Goal: Check status

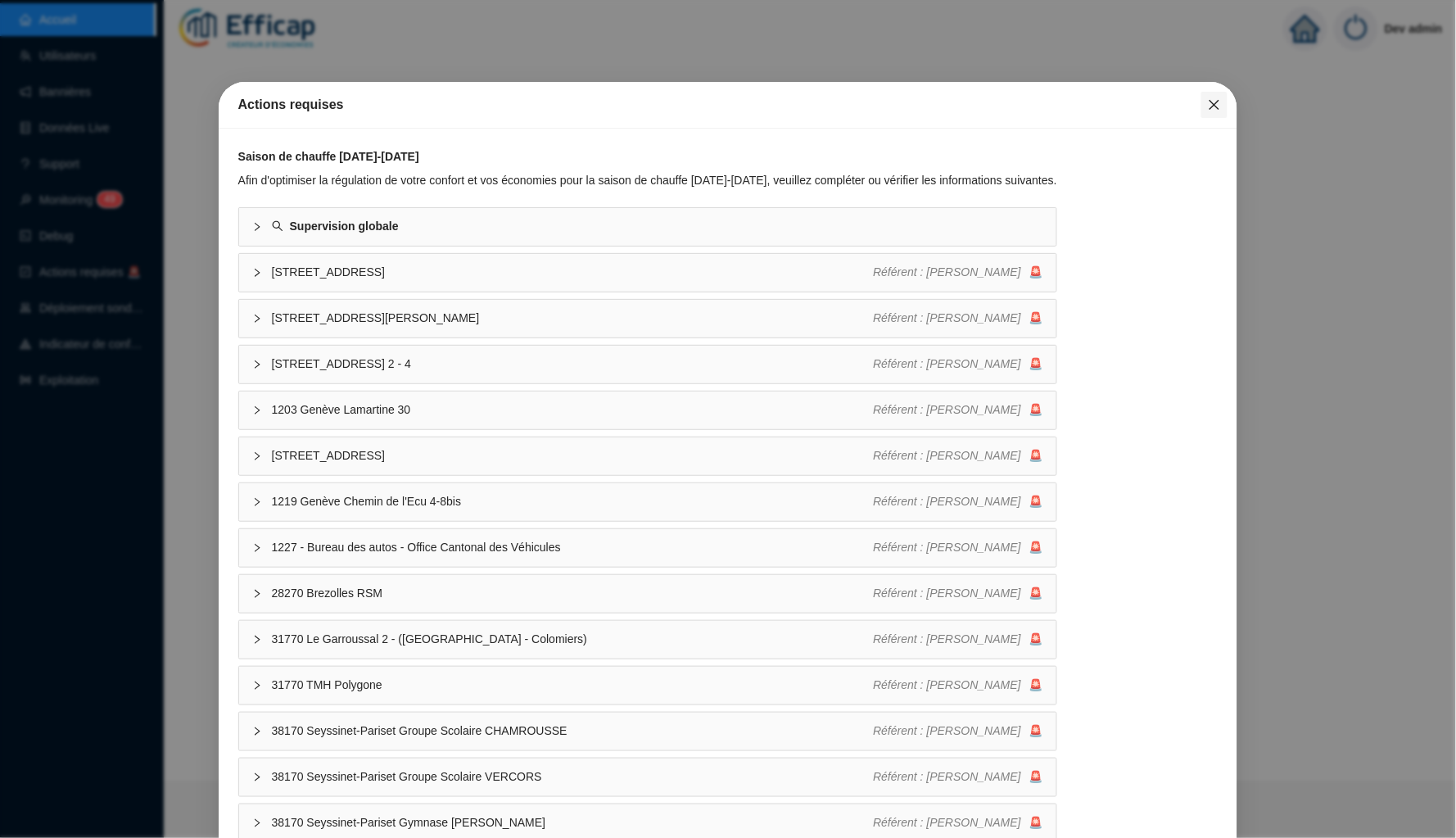
click at [1216, 101] on icon "close" at bounding box center [1215, 105] width 13 height 13
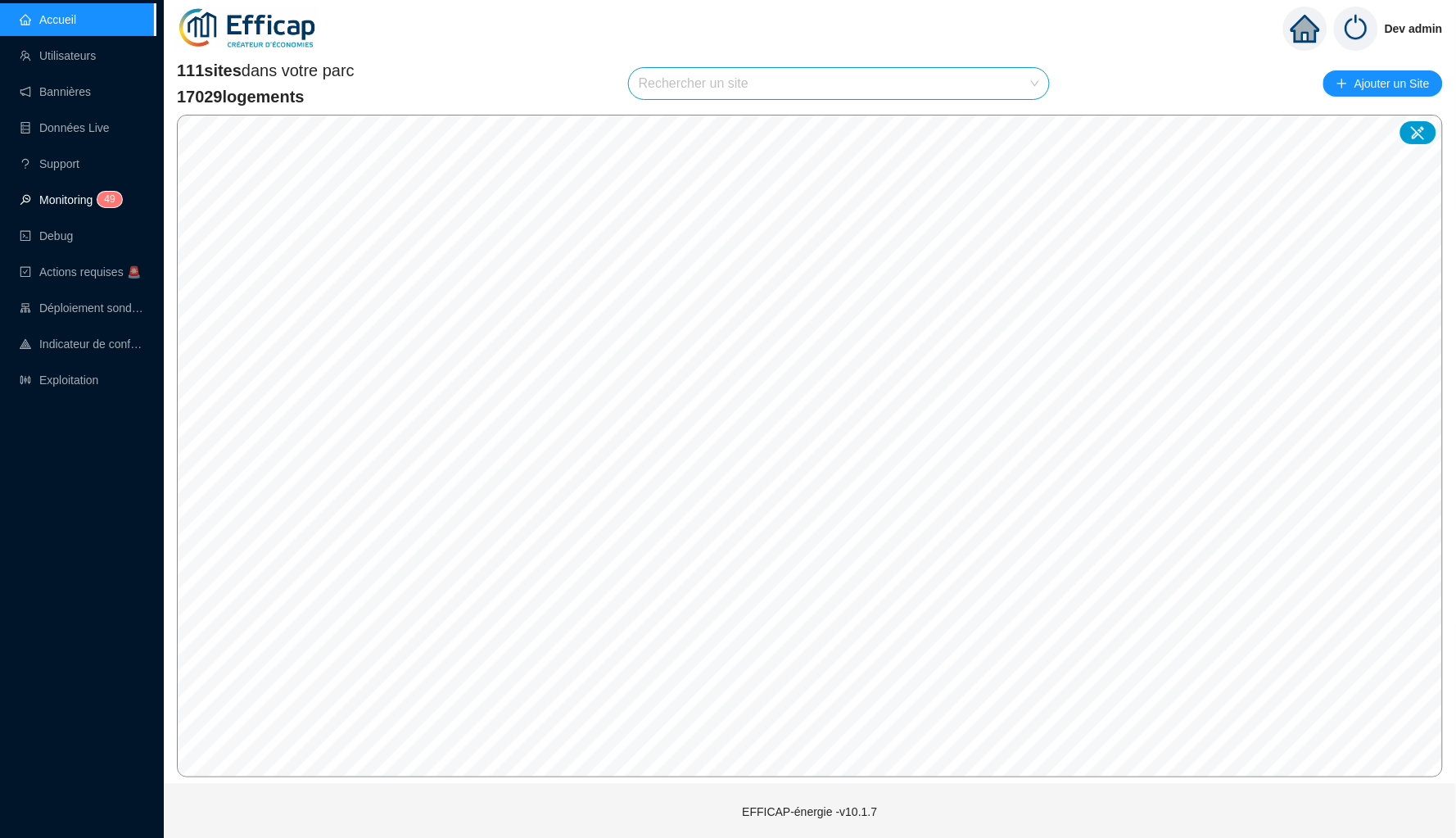
click at [97, 200] on span "4 9" at bounding box center [104, 201] width 24 height 13
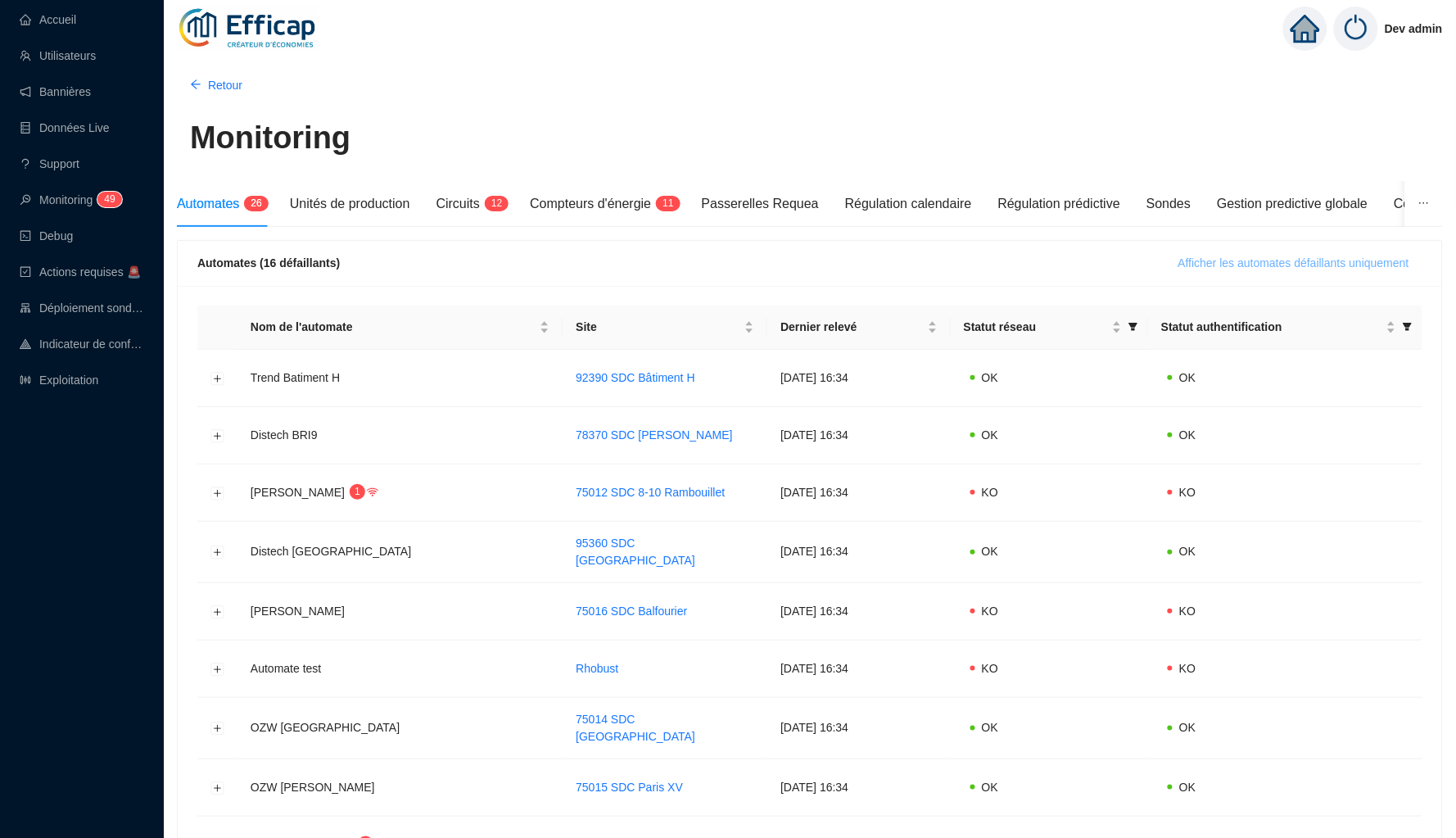
click at [1179, 268] on span "Afficher les automates défaillants uniquement" at bounding box center [1294, 263] width 231 height 17
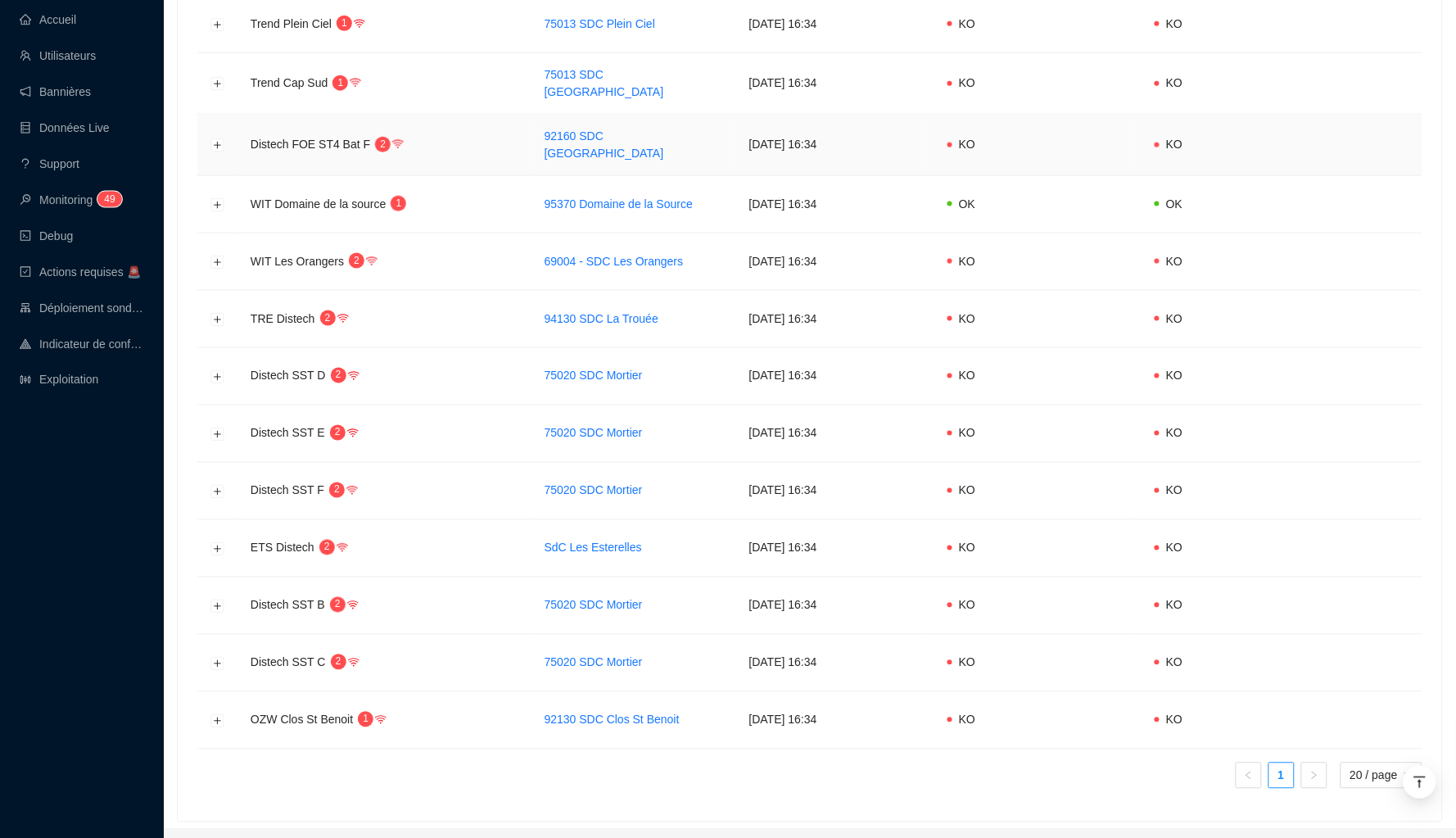
scroll to position [538, 0]
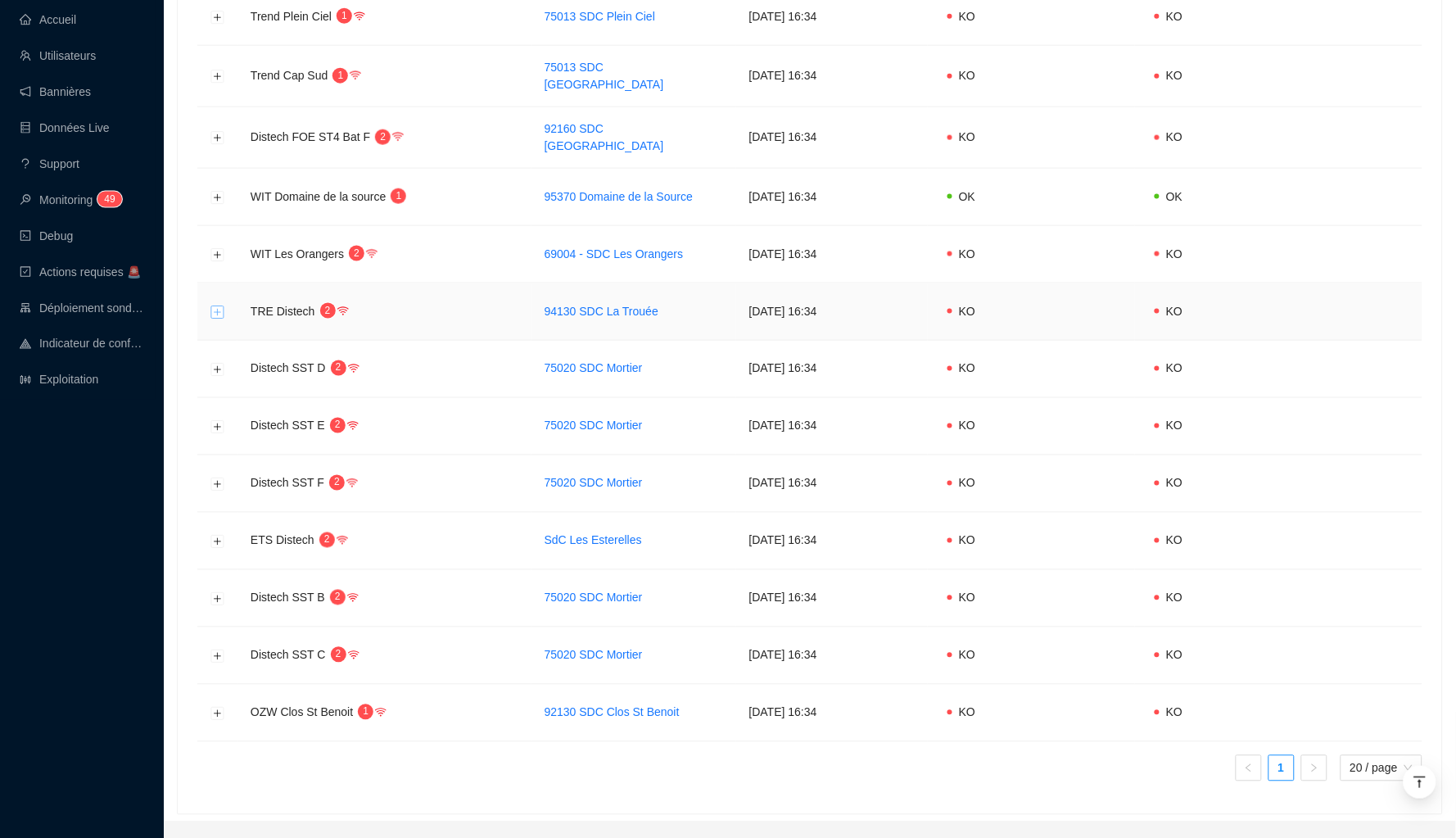
click at [219, 305] on button "Développer la ligne" at bounding box center [218, 312] width 13 height 13
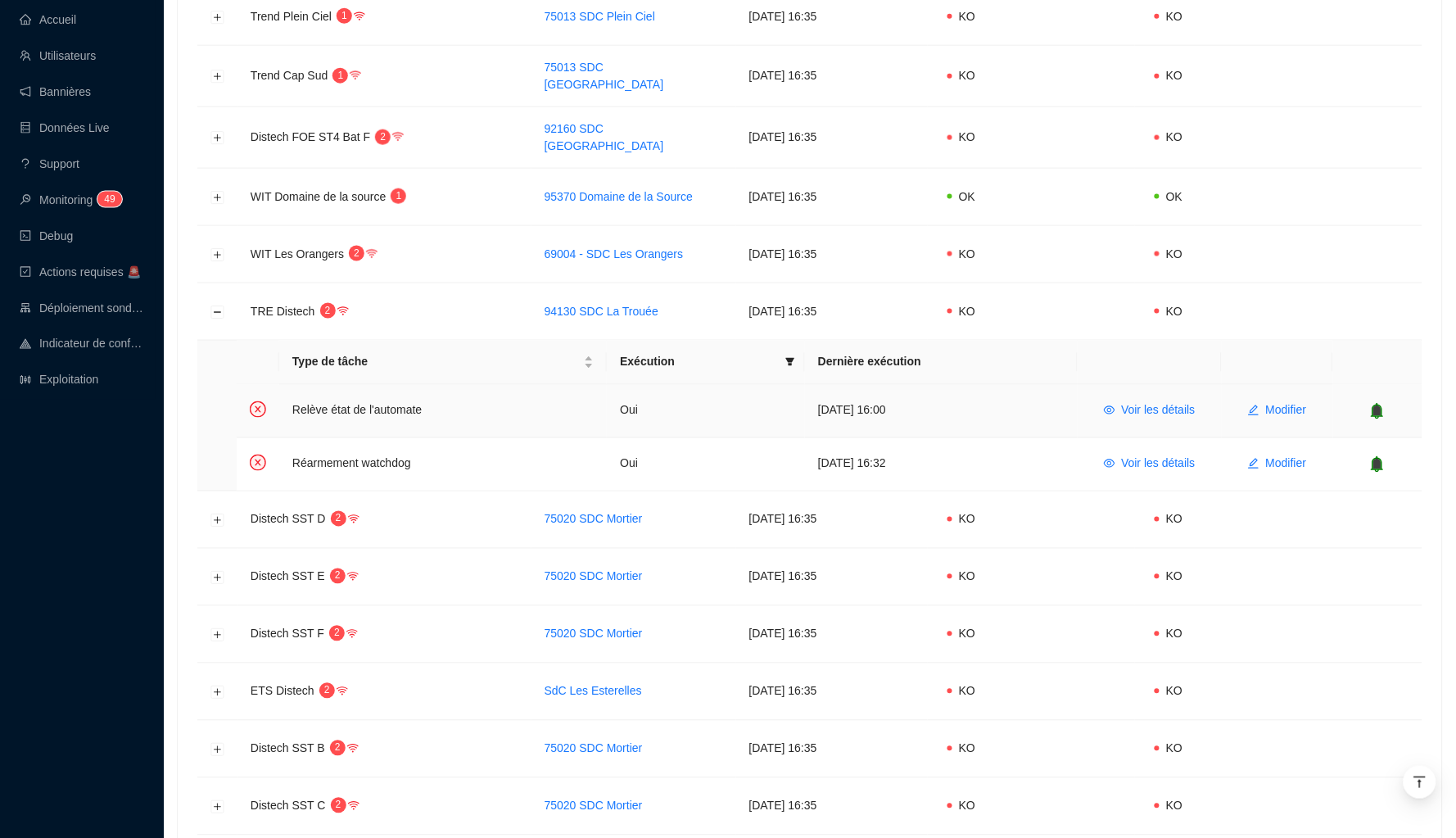
click at [1383, 405] on icon "bell" at bounding box center [1378, 411] width 11 height 12
click at [1378, 458] on icon "bell" at bounding box center [1378, 463] width 11 height 12
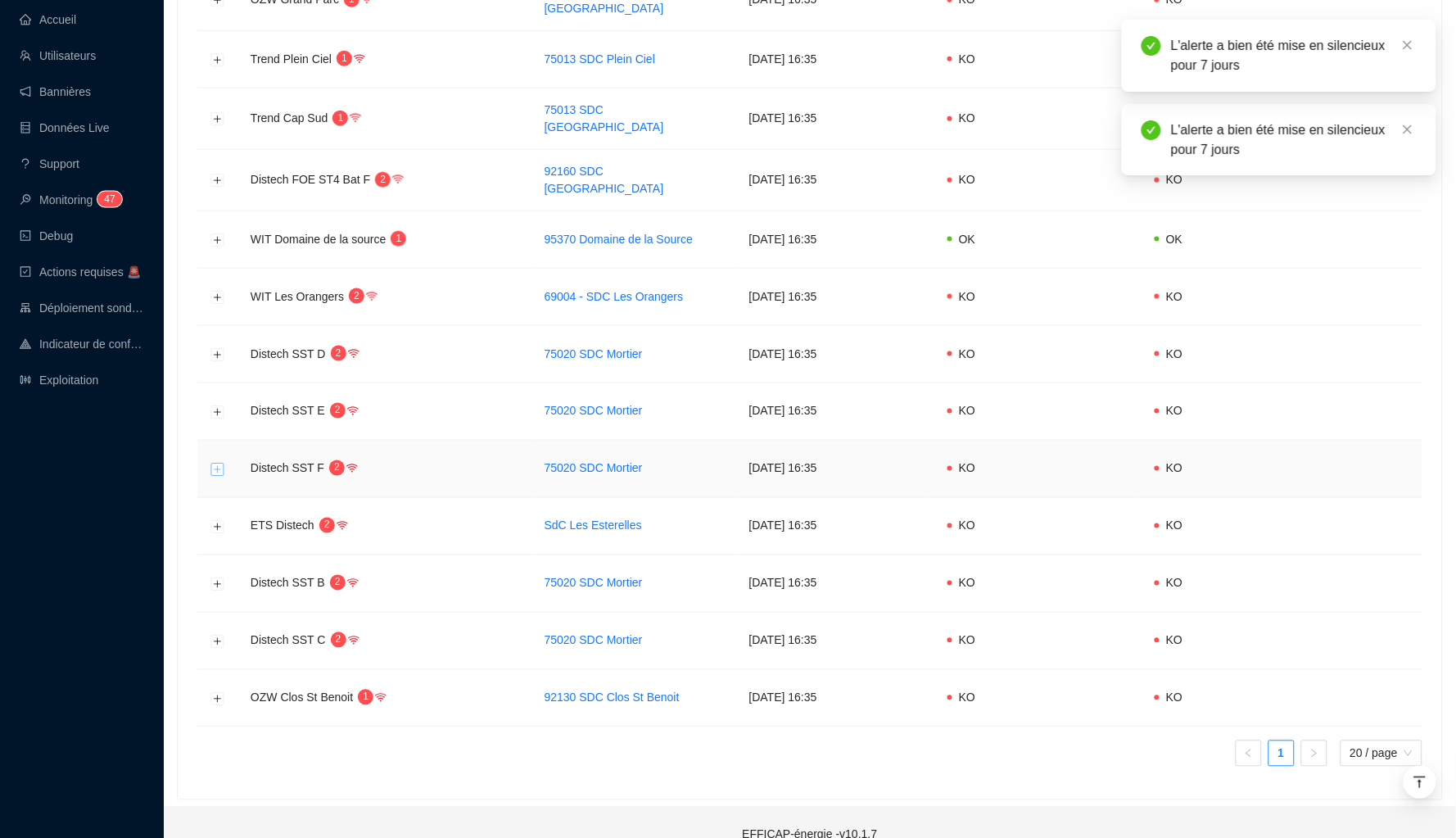
click at [221, 463] on button "Développer la ligne" at bounding box center [218, 469] width 13 height 13
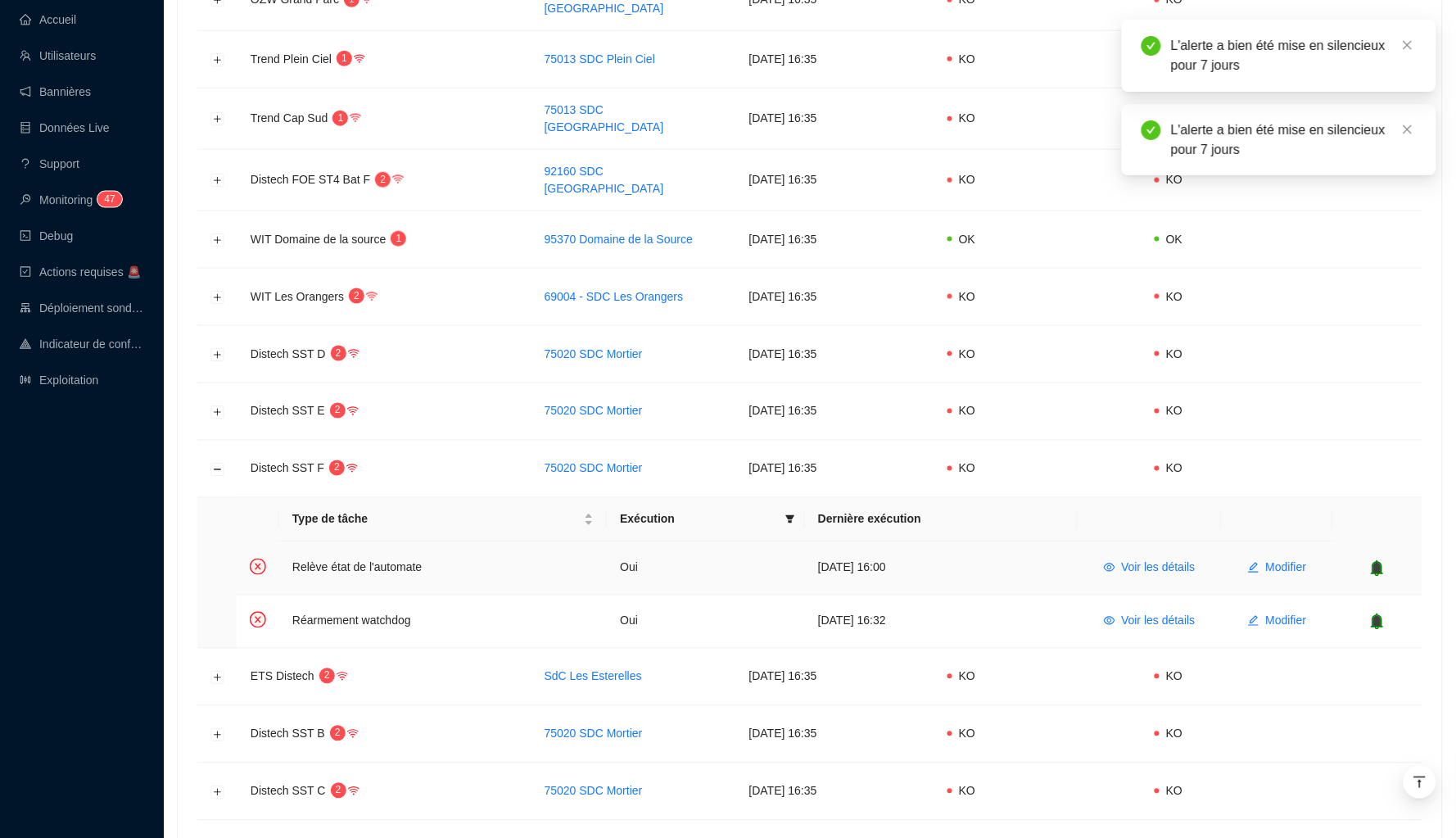
click at [1377, 561] on icon "bell" at bounding box center [1378, 569] width 12 height 16
click at [1377, 613] on icon "bell" at bounding box center [1378, 622] width 16 height 16
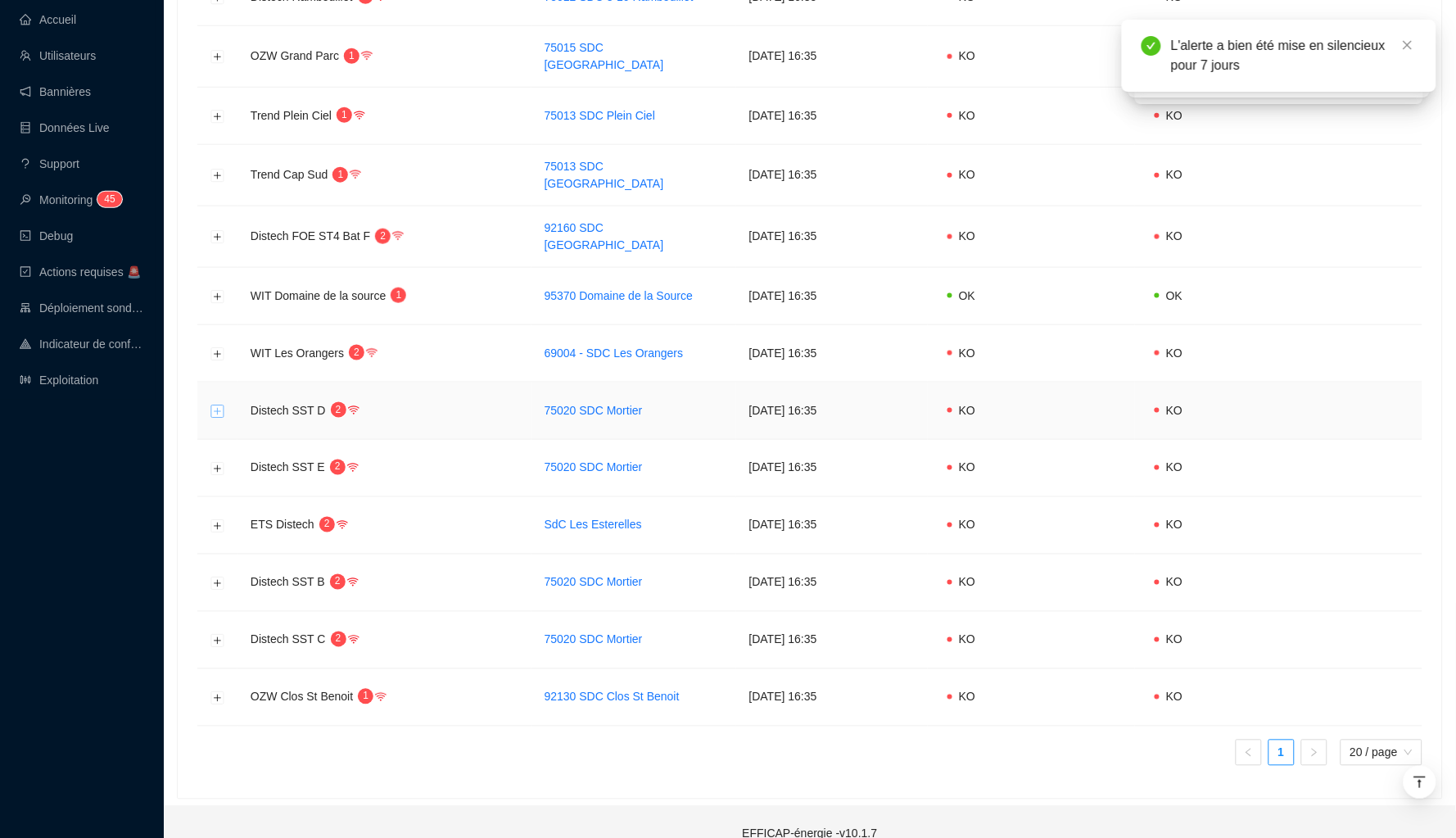
click at [216, 405] on button "Développer la ligne" at bounding box center [218, 412] width 13 height 13
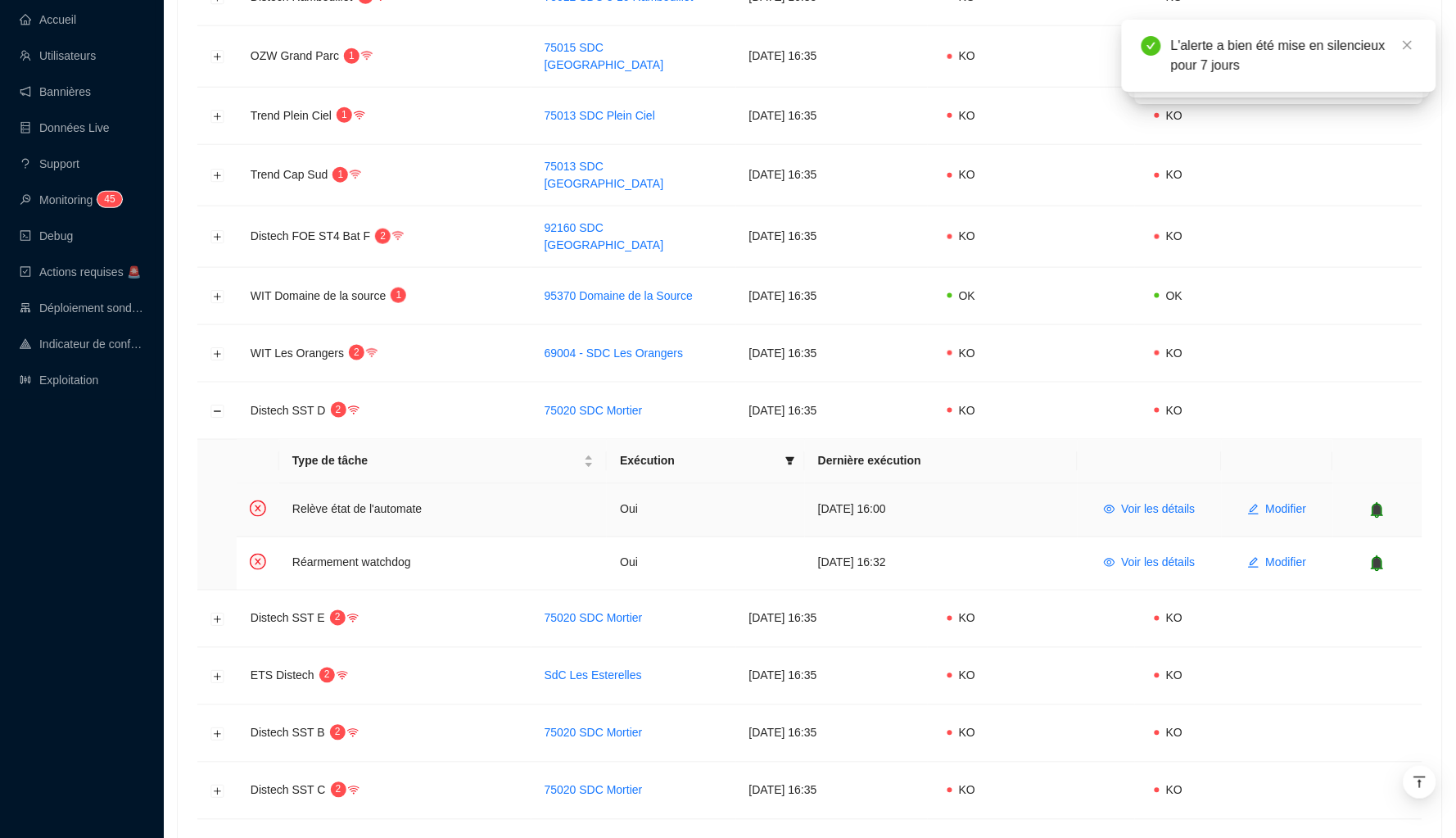
click at [1377, 504] on icon "bell" at bounding box center [1378, 510] width 11 height 12
click at [1377, 557] on icon "bell" at bounding box center [1378, 563] width 11 height 12
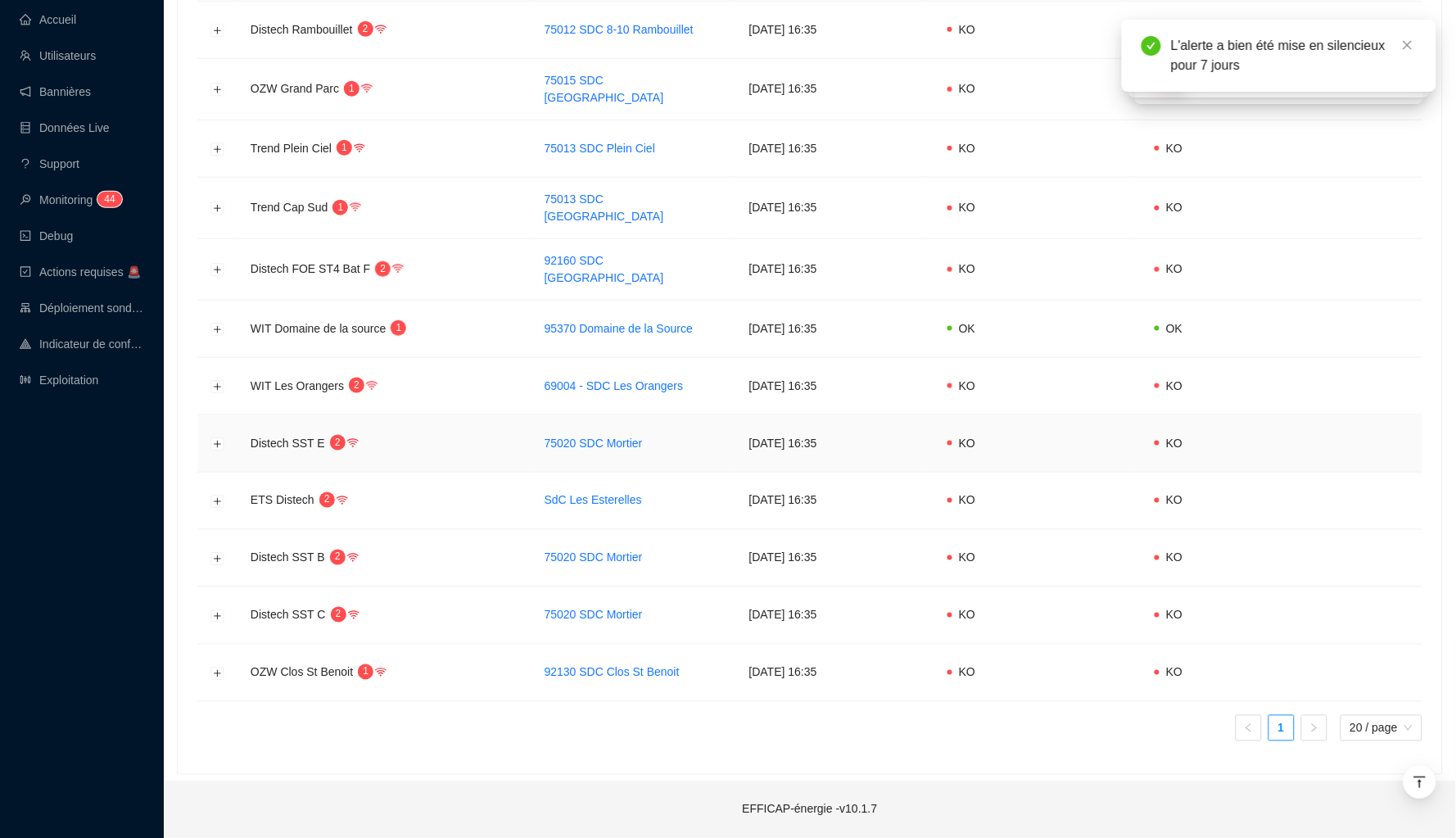
scroll to position [383, 0]
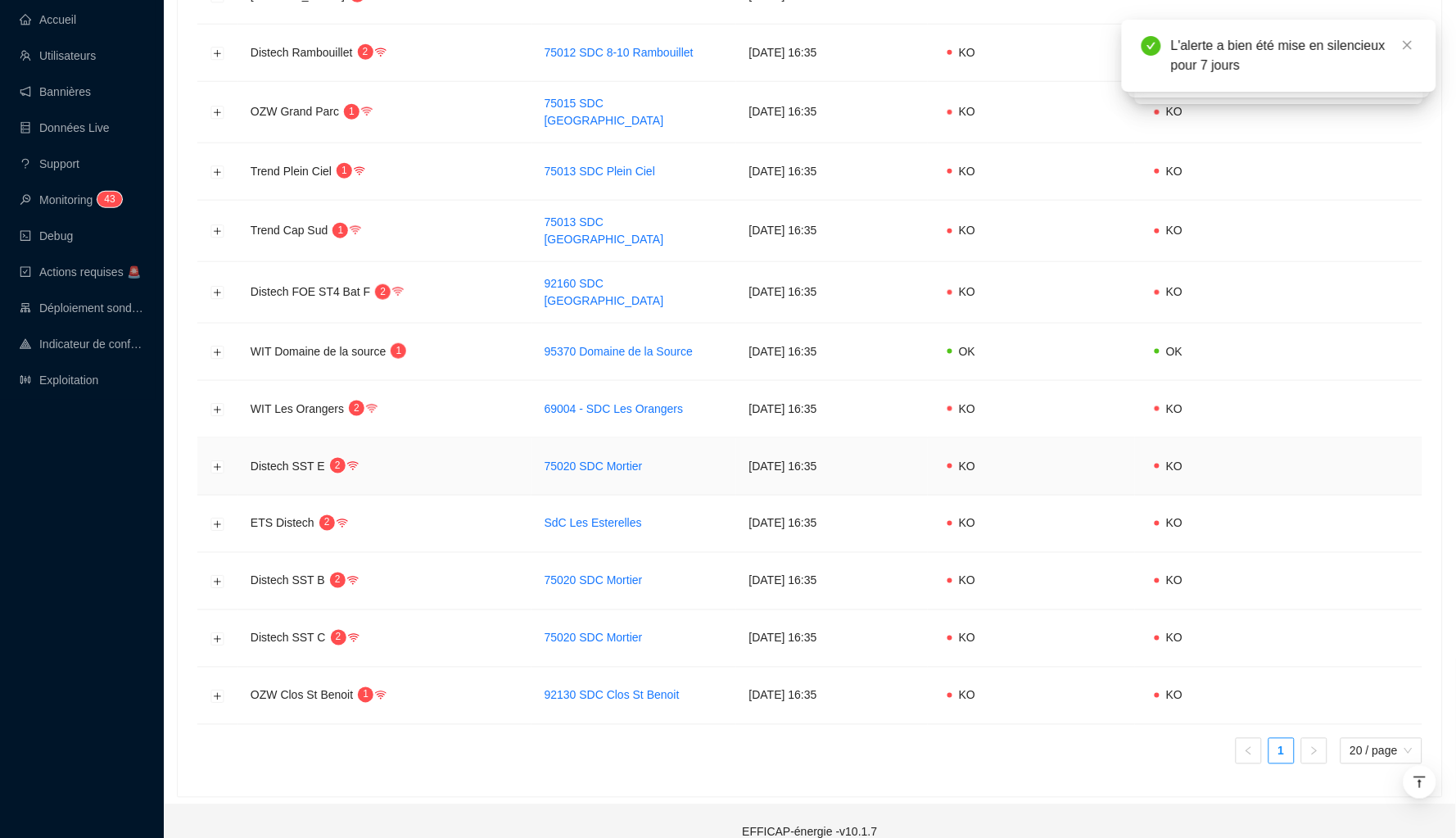
click at [209, 448] on td at bounding box center [217, 467] width 40 height 58
click at [216, 460] on button "Développer la ligne" at bounding box center [218, 467] width 13 height 13
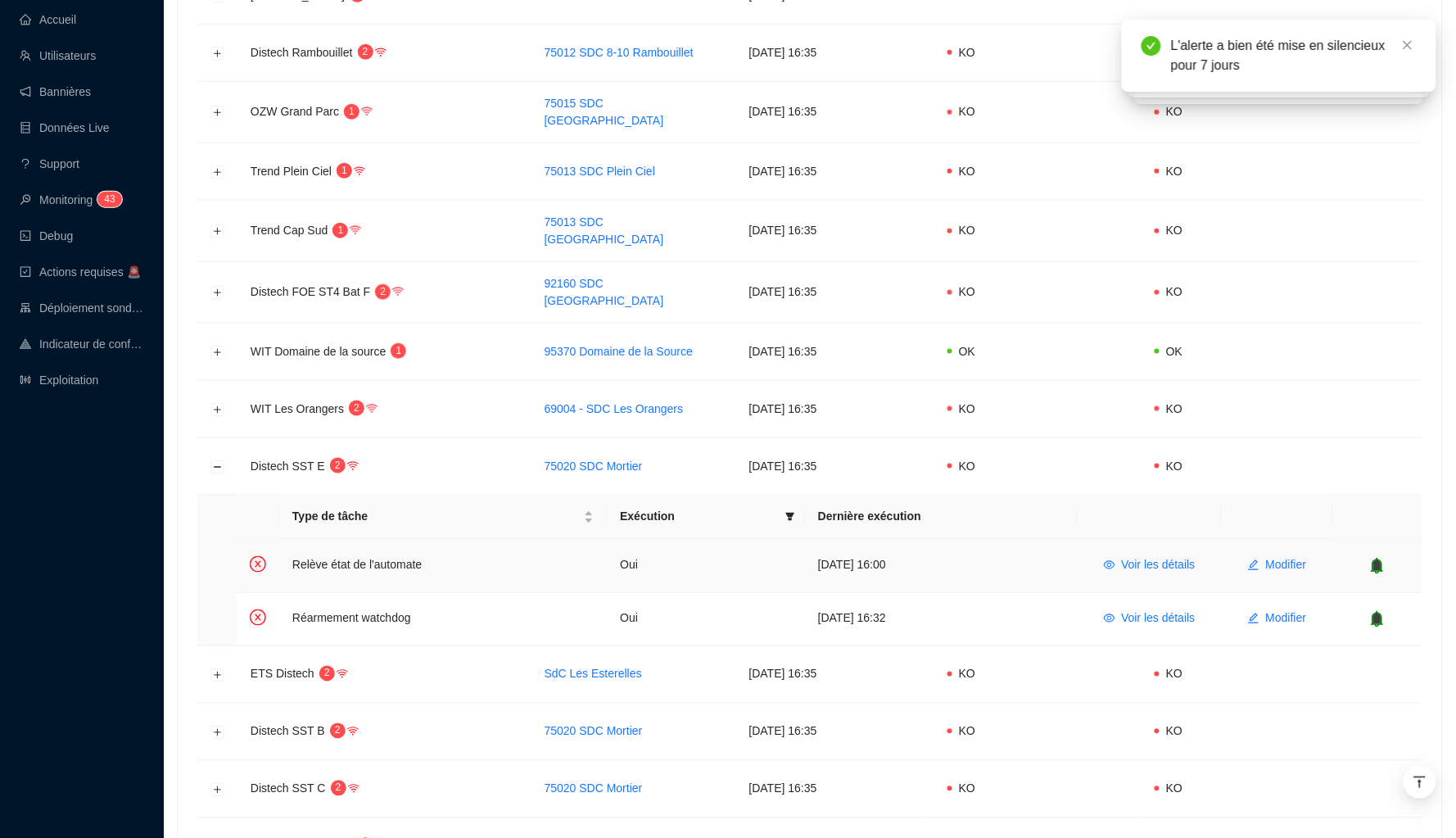
click at [1379, 560] on icon "bell" at bounding box center [1378, 566] width 11 height 12
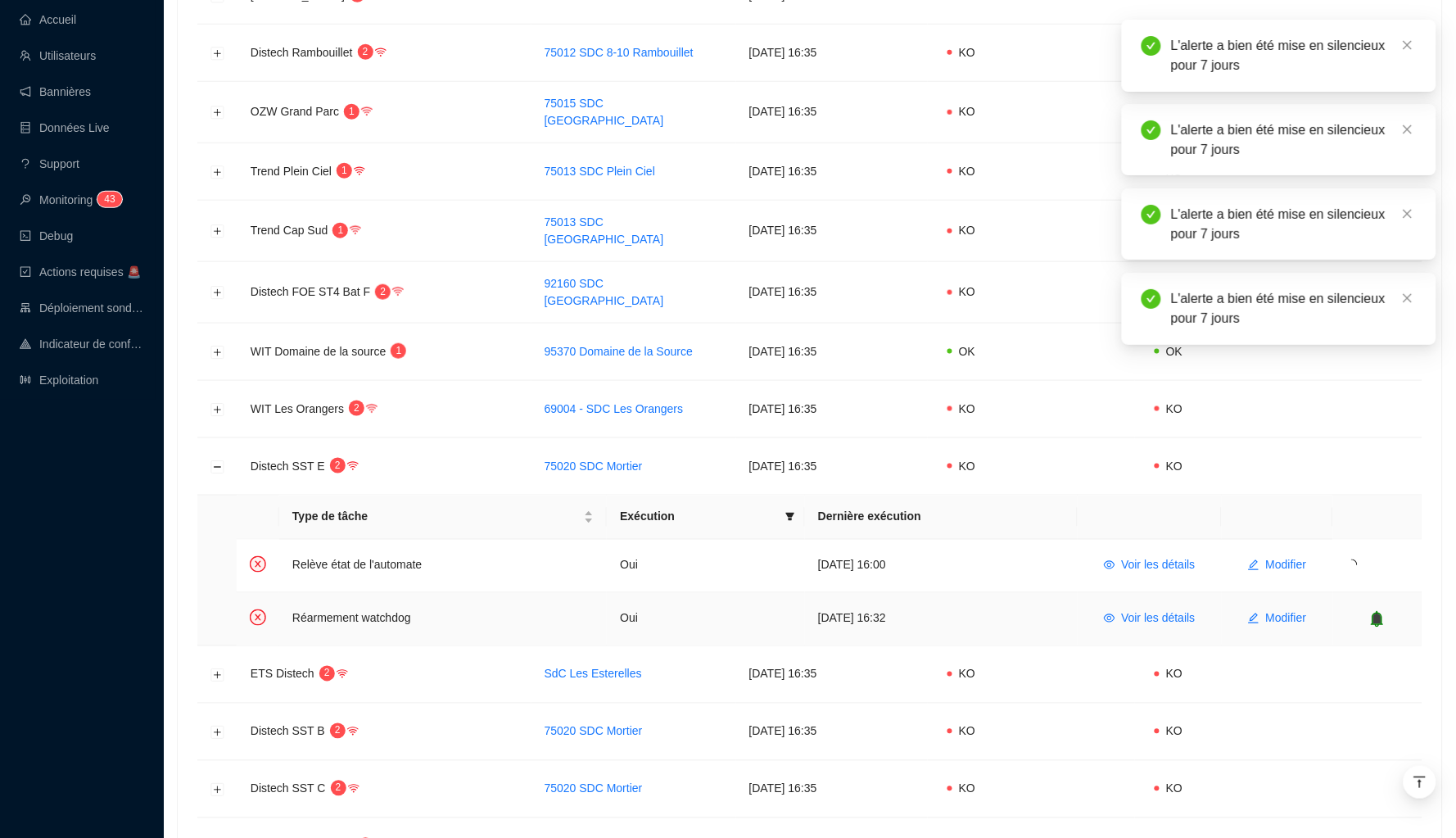
click at [1379, 612] on icon "bell" at bounding box center [1378, 618] width 11 height 12
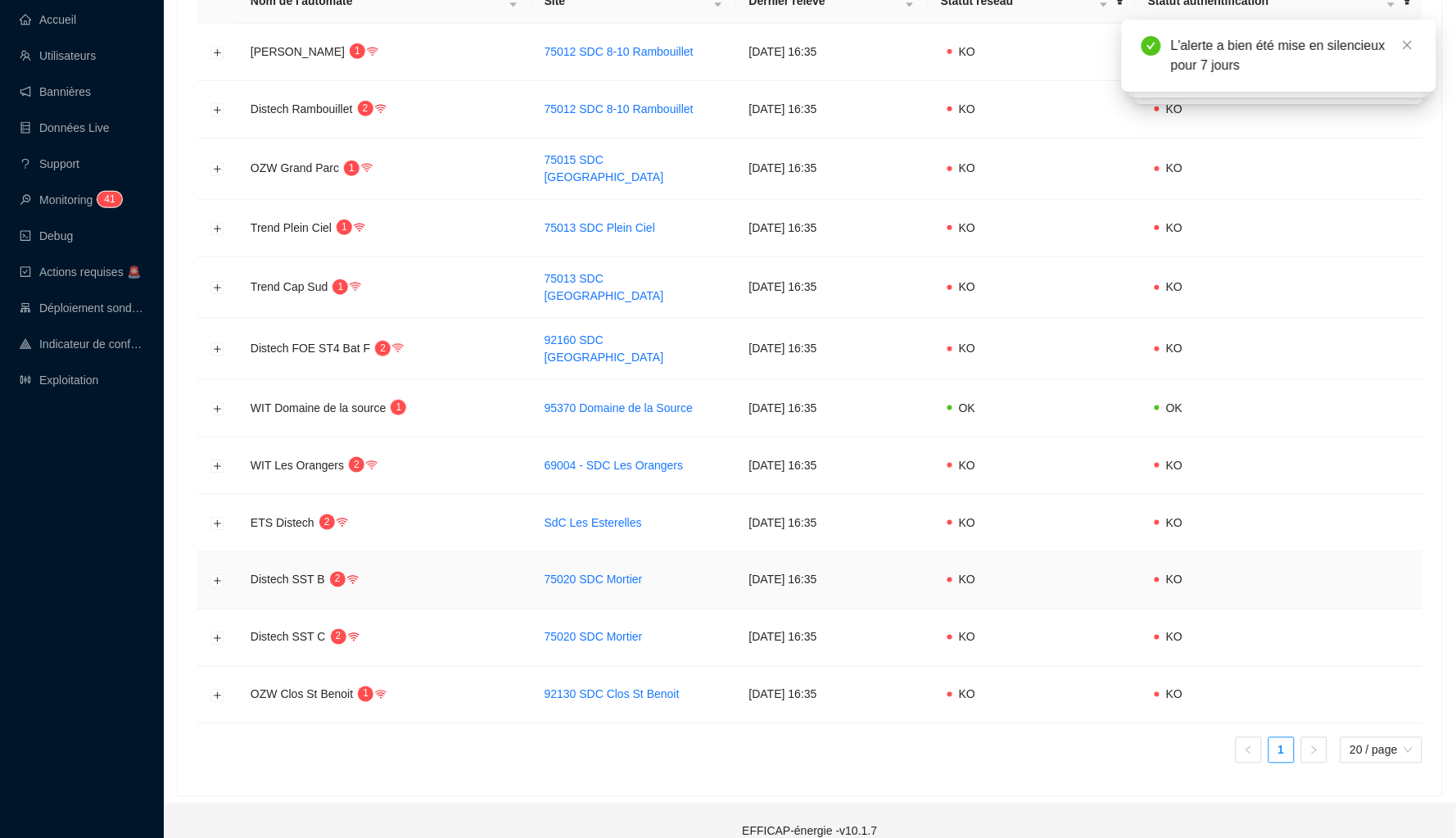
scroll to position [325, 0]
click at [214, 575] on button "Développer la ligne" at bounding box center [218, 582] width 13 height 13
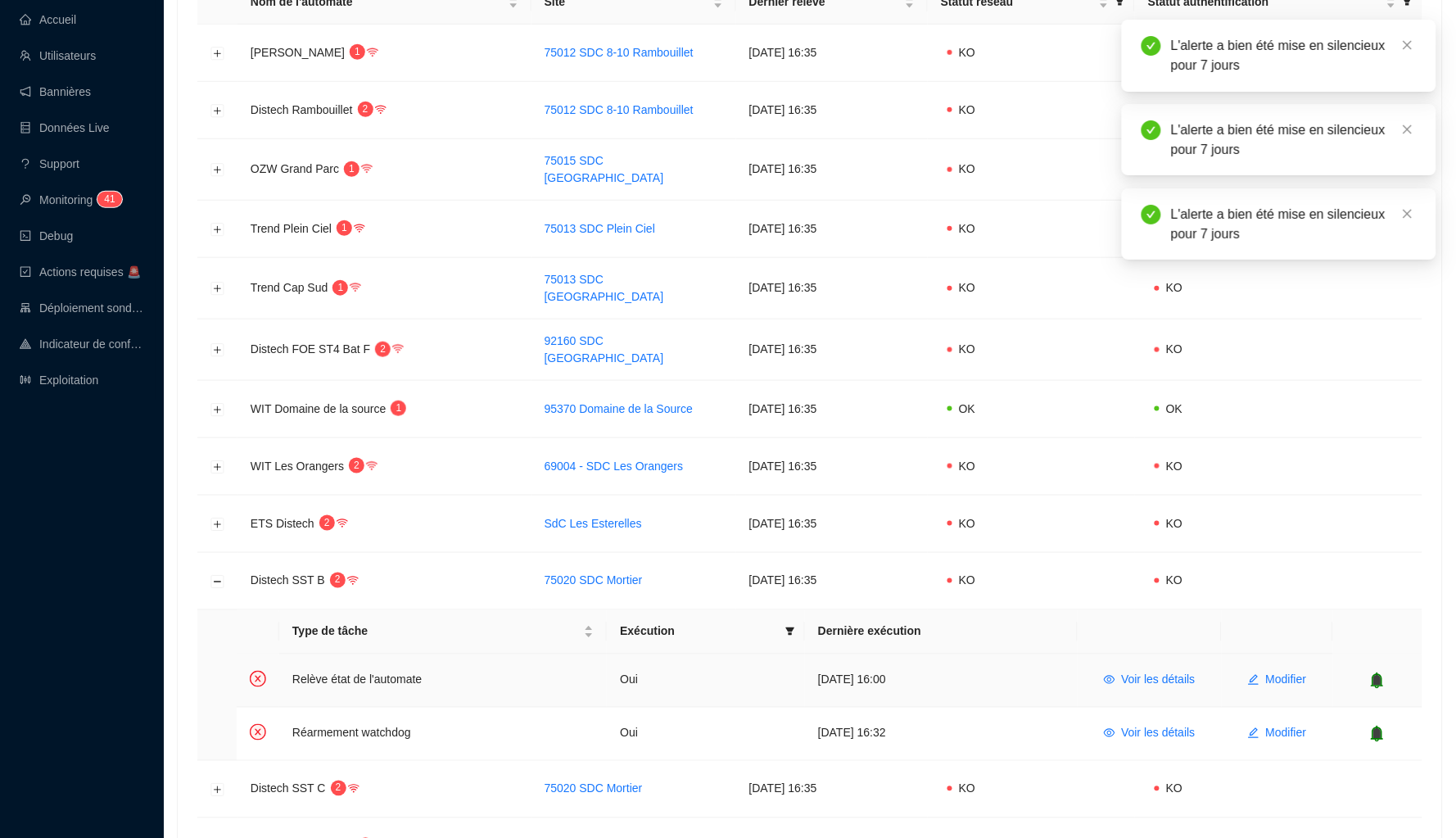
click at [1384, 674] on icon "bell" at bounding box center [1378, 680] width 11 height 12
click at [1382, 728] on icon "bell" at bounding box center [1378, 733] width 11 height 12
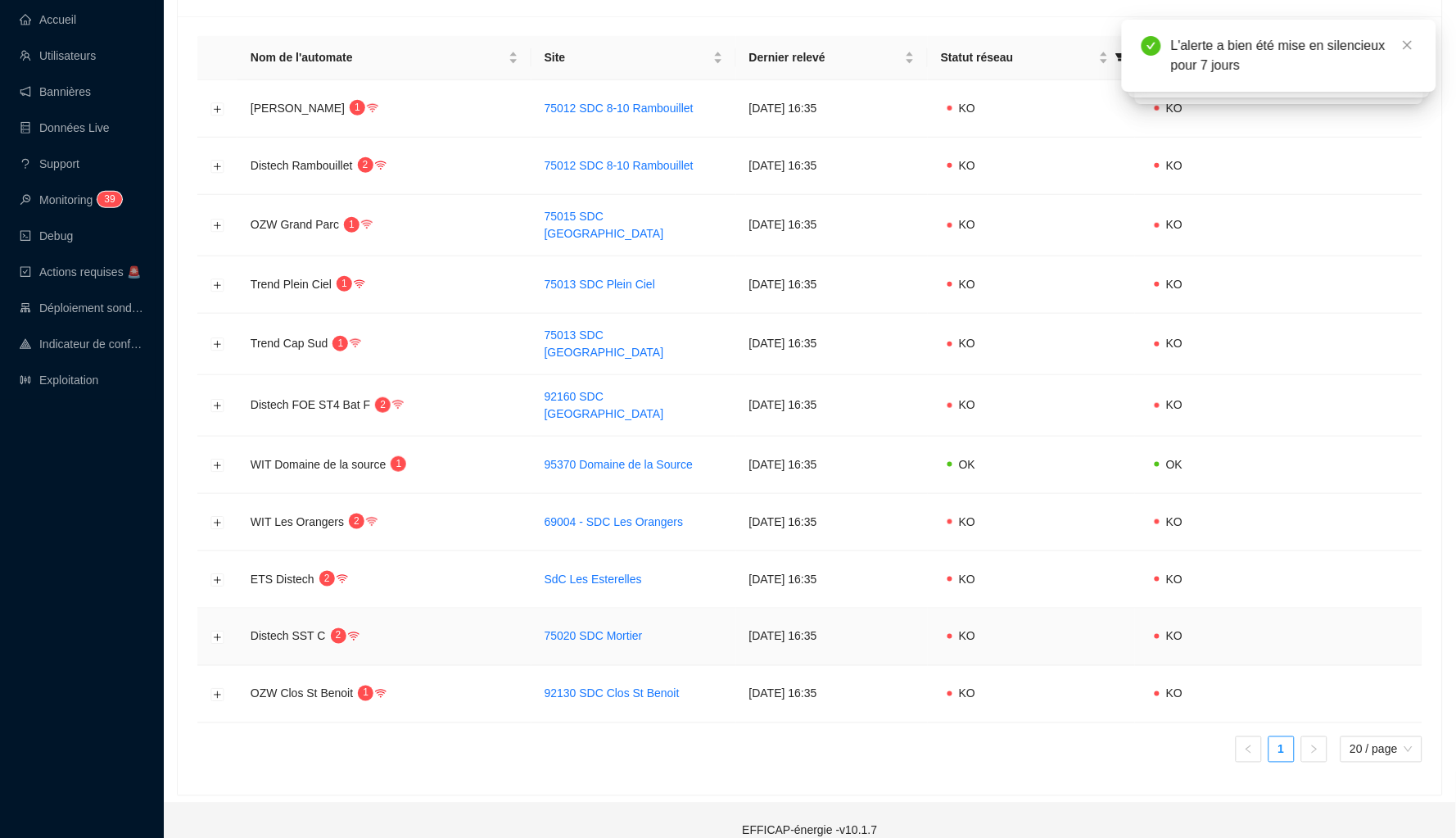
scroll to position [268, 0]
click at [212, 631] on button "Développer la ligne" at bounding box center [218, 638] width 13 height 13
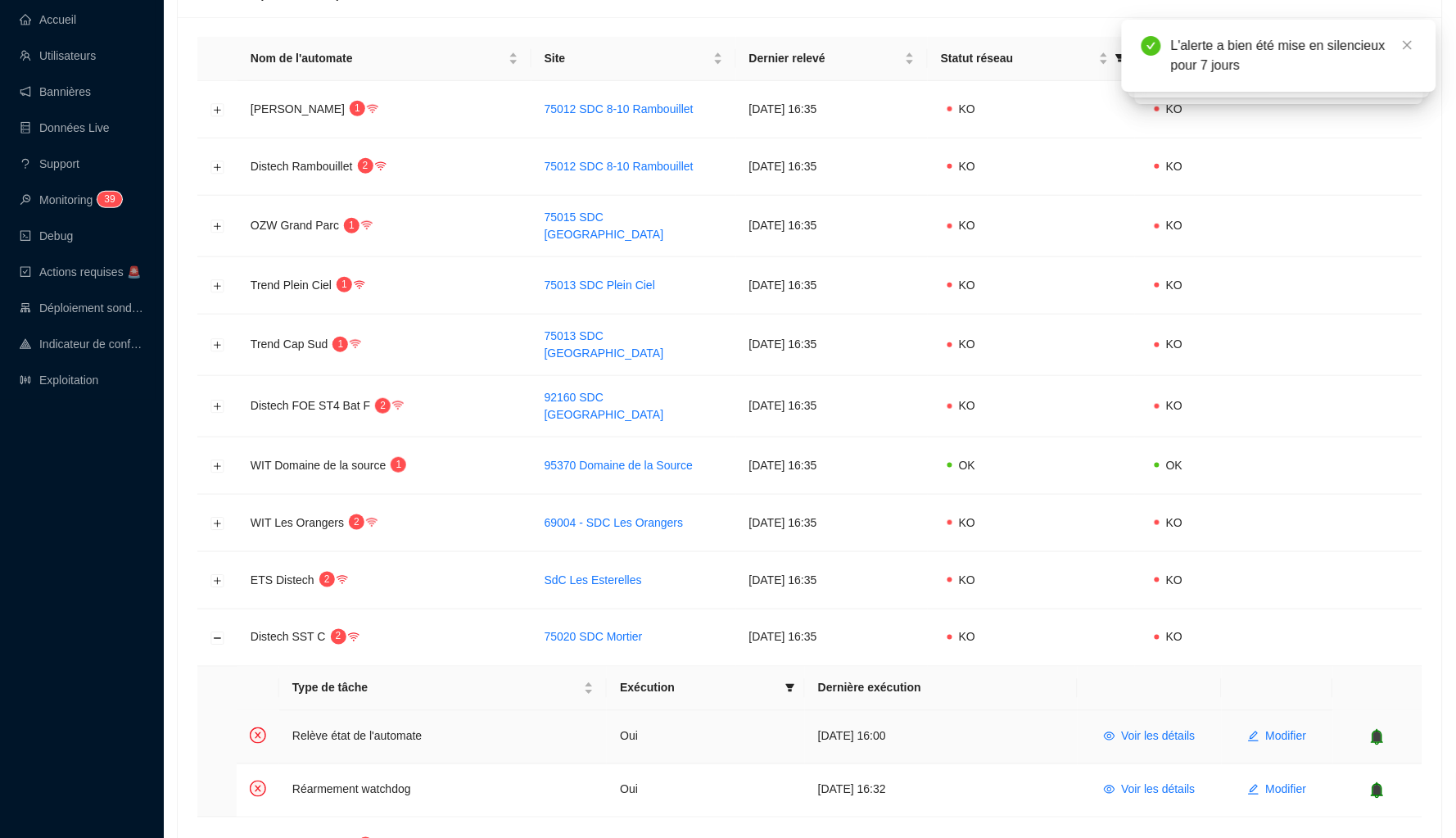
click at [1379, 731] on icon "bell" at bounding box center [1378, 737] width 11 height 12
click at [1361, 784] on icon "bell" at bounding box center [1363, 789] width 11 height 12
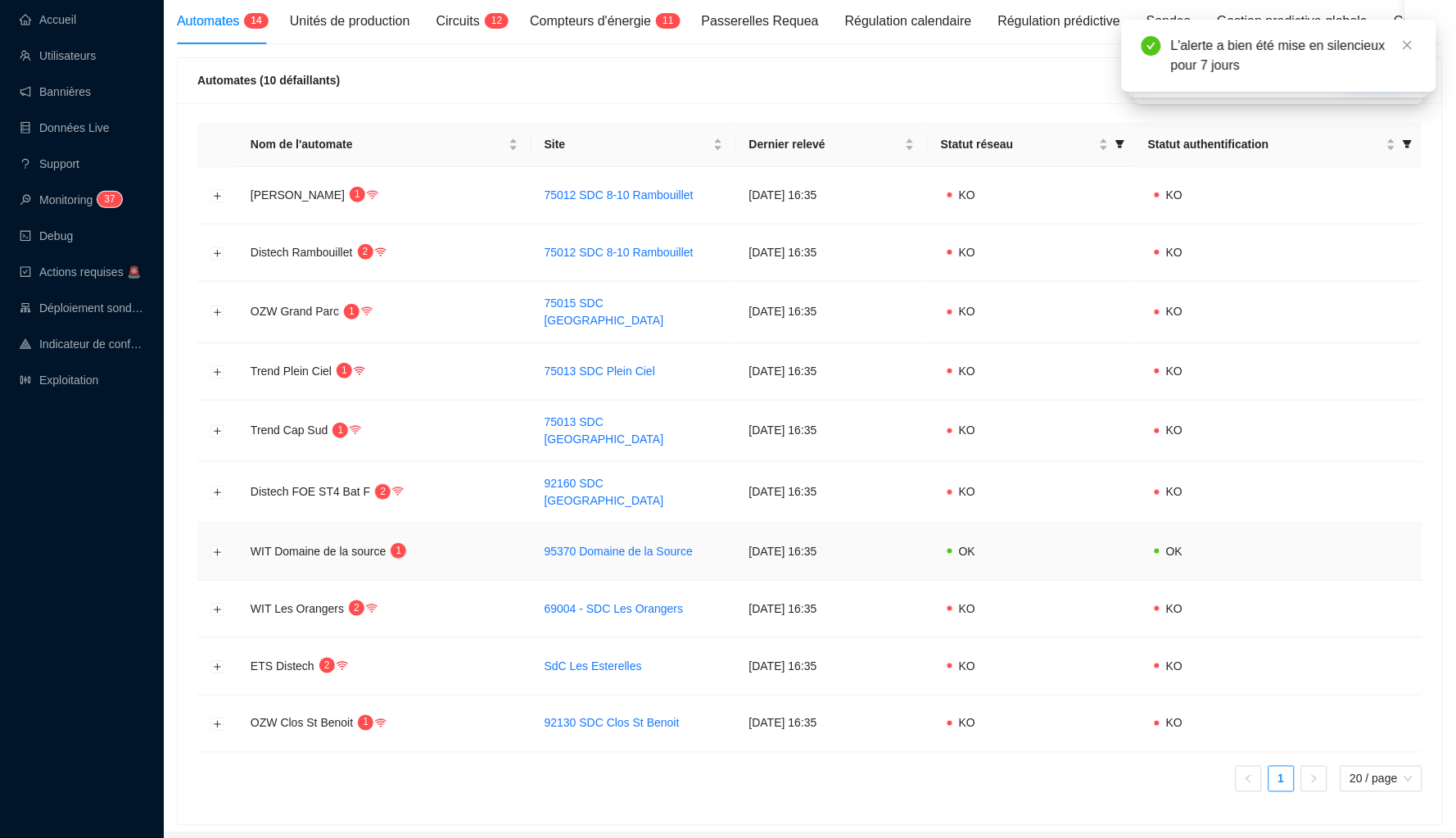
scroll to position [171, 0]
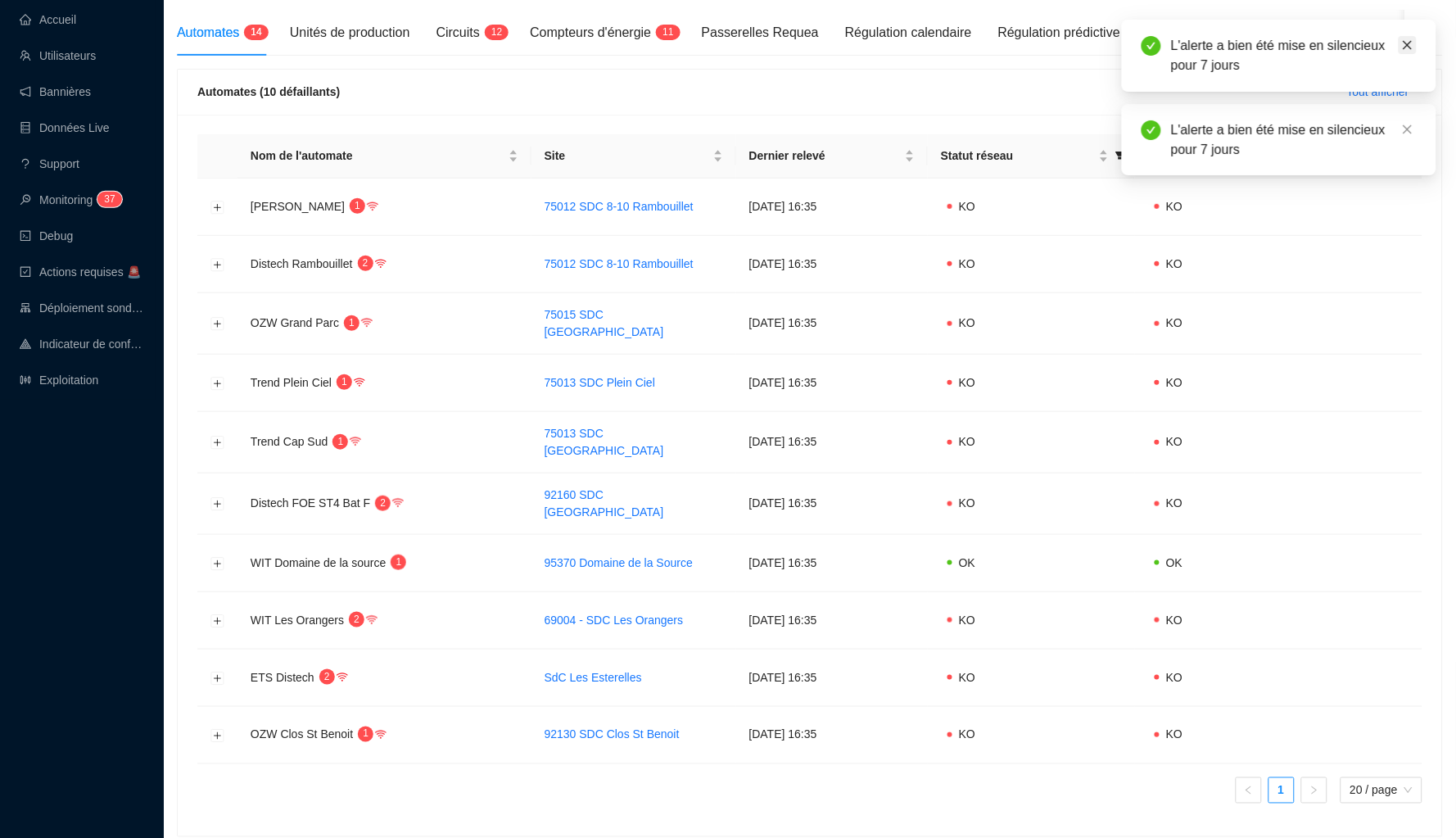
click at [1406, 41] on icon "close" at bounding box center [1407, 45] width 12 height 12
click at [1410, 30] on div "L'alerte a bien été mise en silencieux pour 7 jours" at bounding box center [1279, 56] width 314 height 72
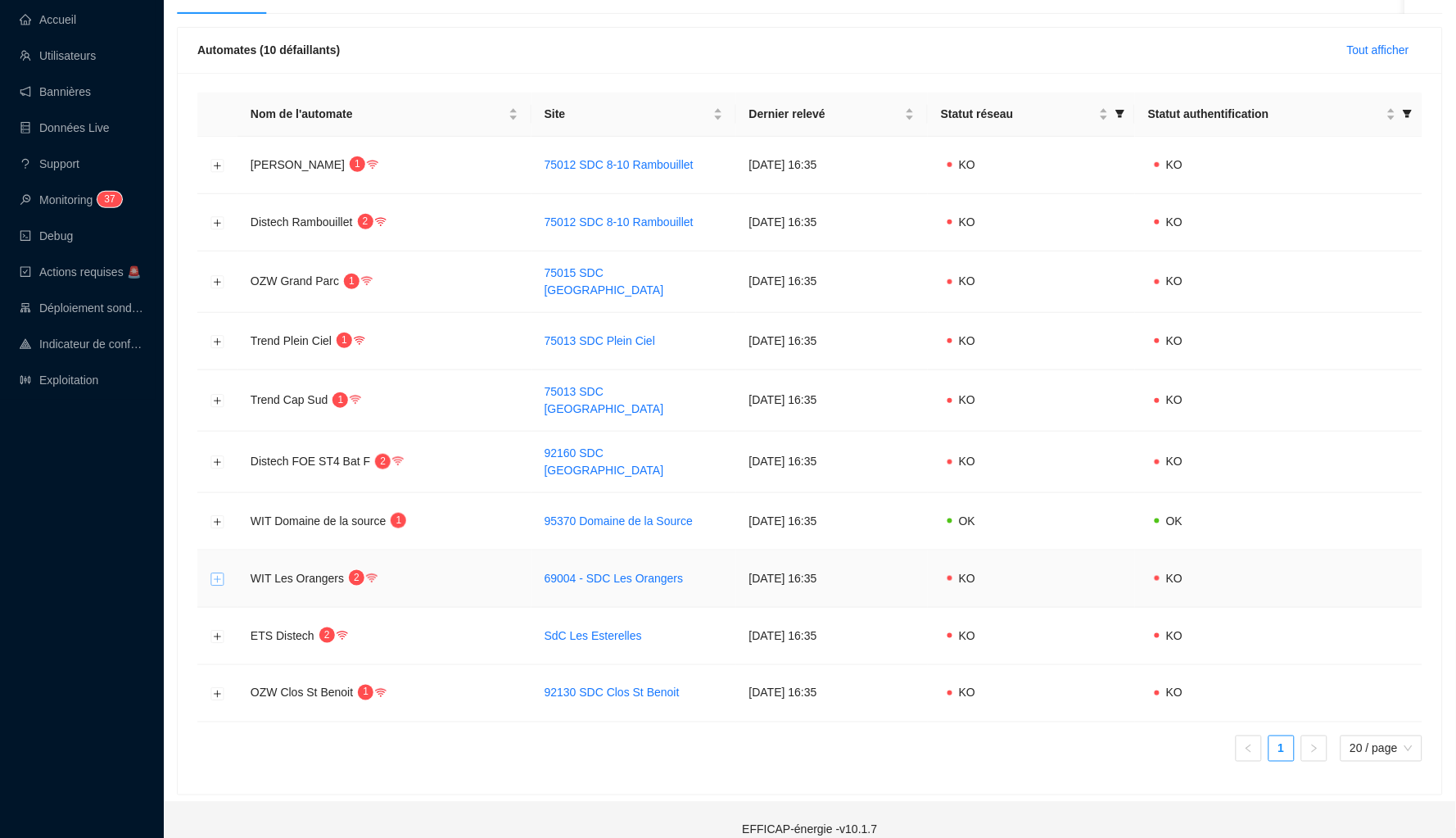
scroll to position [212, 0]
click at [221, 575] on button "Développer la ligne" at bounding box center [218, 581] width 13 height 13
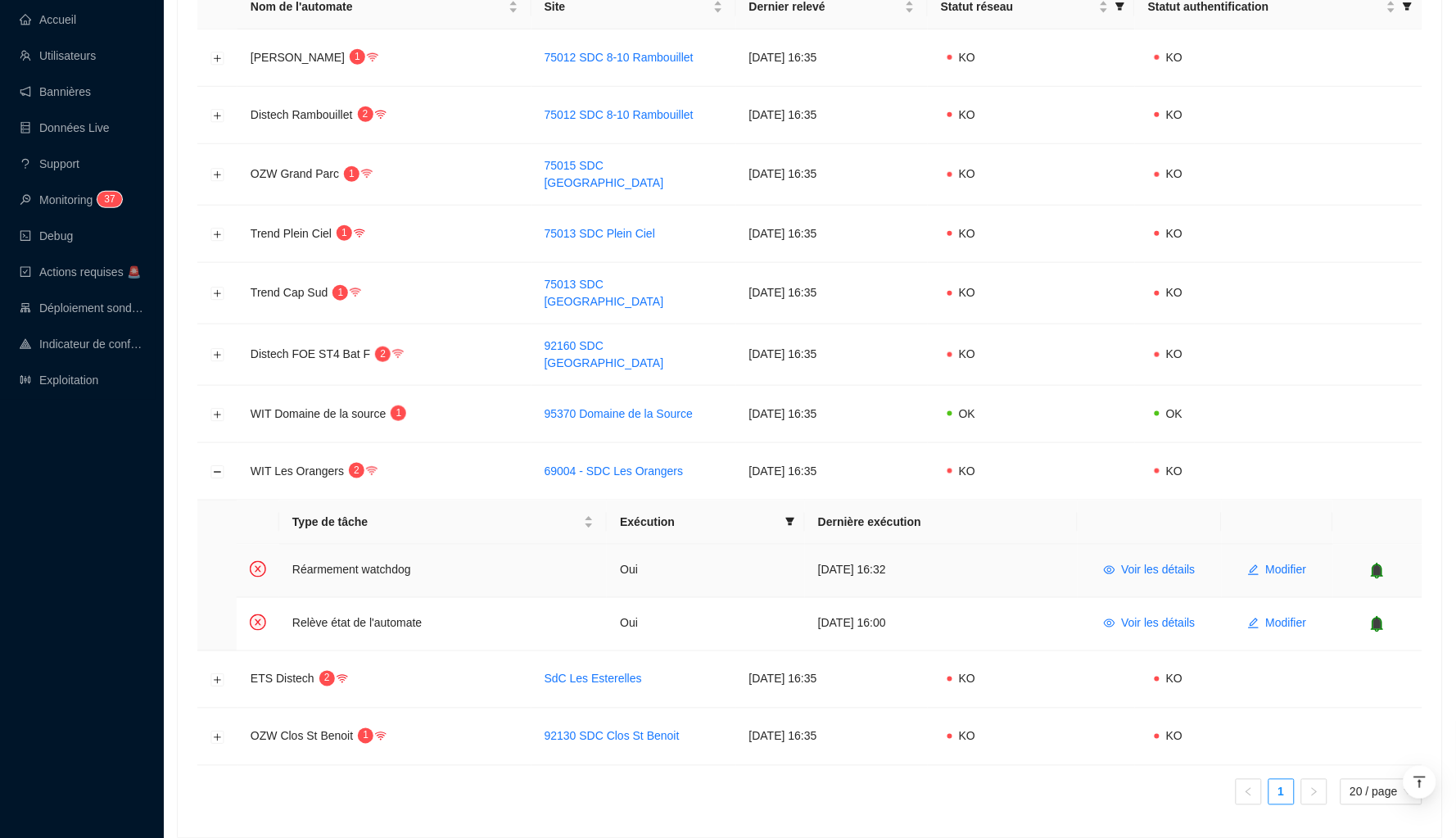
scroll to position [356, 0]
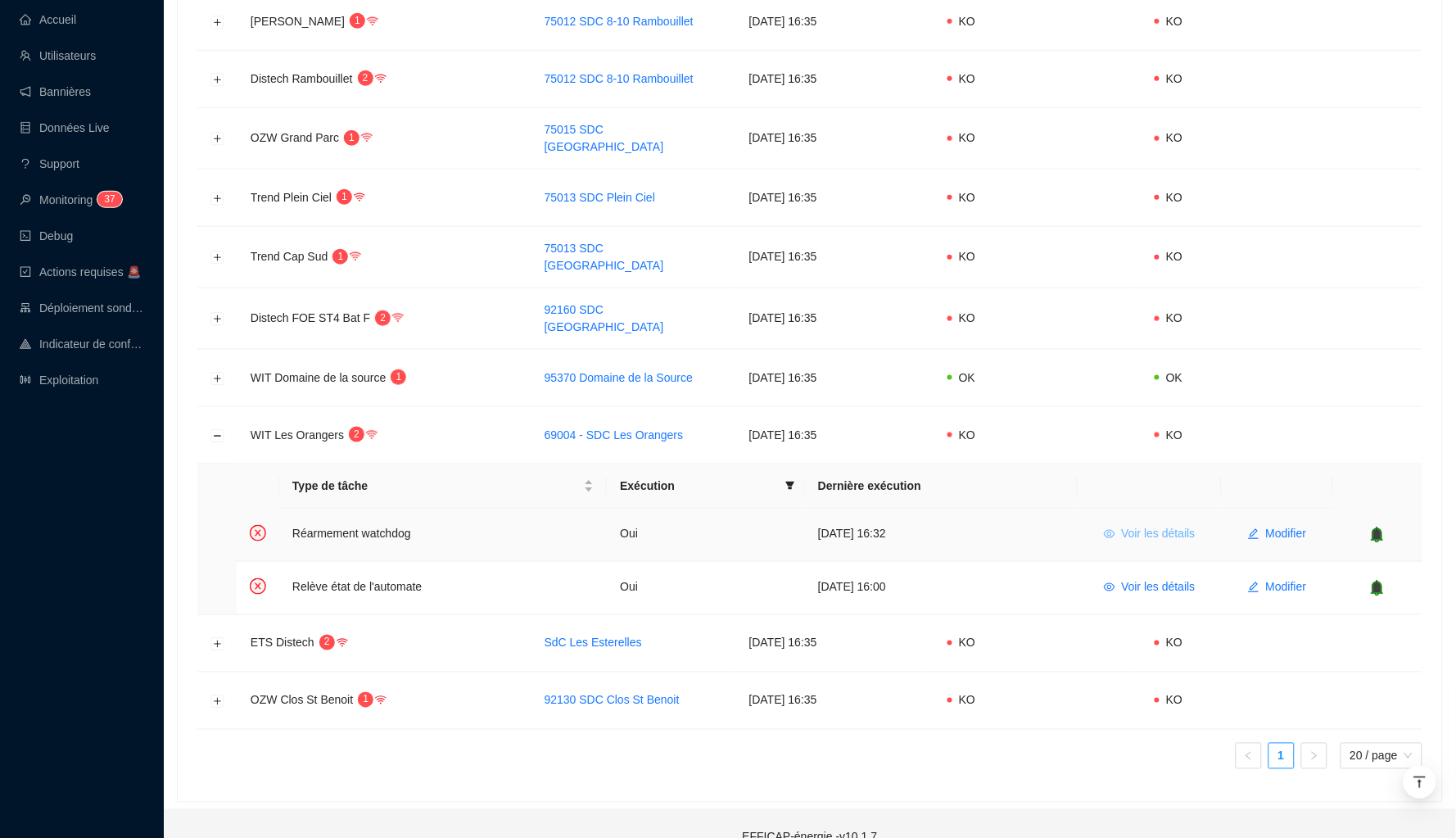
click at [1158, 526] on span "Voir les détails" at bounding box center [1159, 534] width 74 height 17
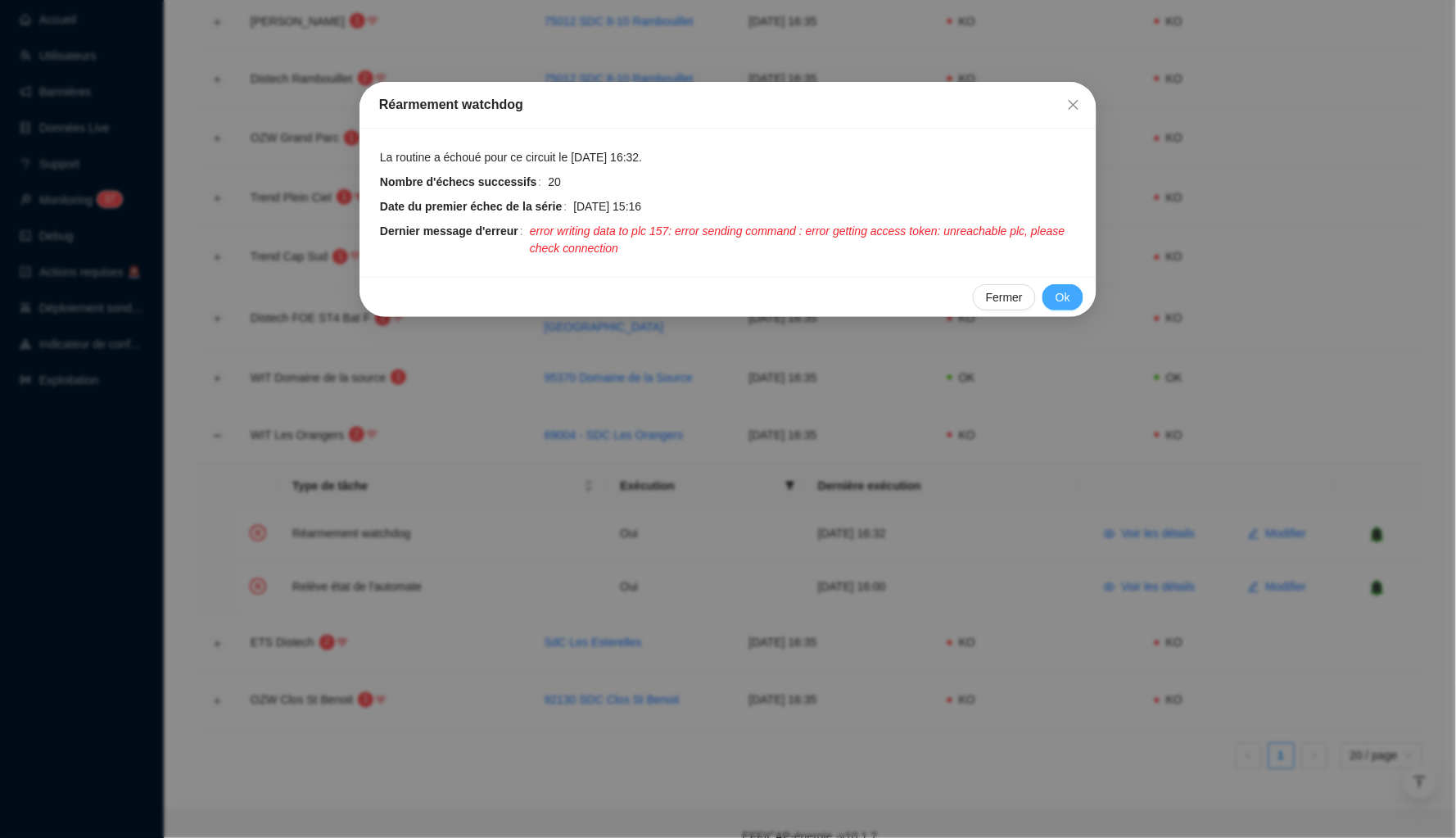
click at [1066, 290] on span "Ok" at bounding box center [1063, 297] width 15 height 17
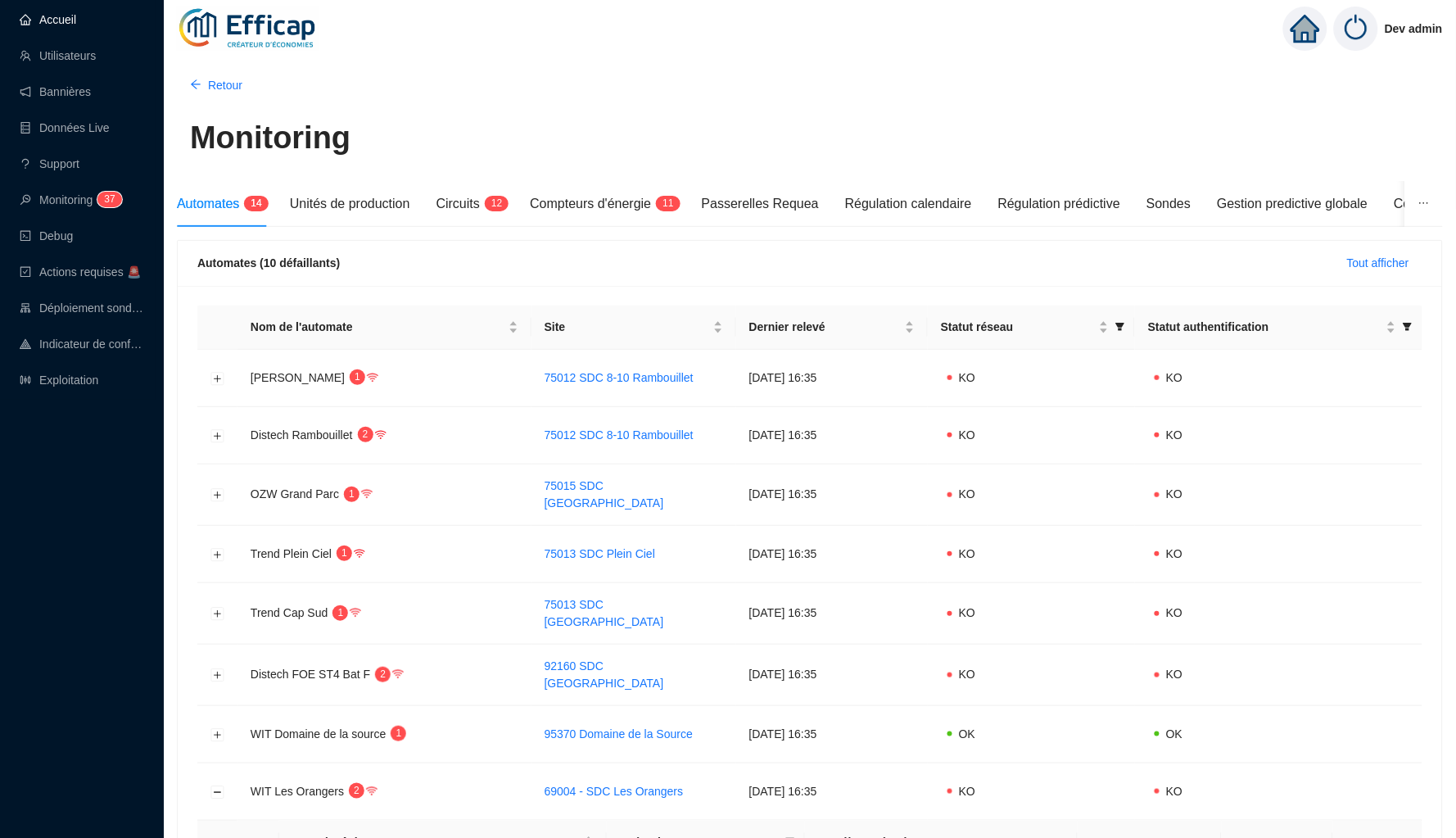
scroll to position [0, 0]
click at [64, 19] on link "Accueil" at bounding box center [48, 20] width 57 height 13
